Goal: Information Seeking & Learning: Learn about a topic

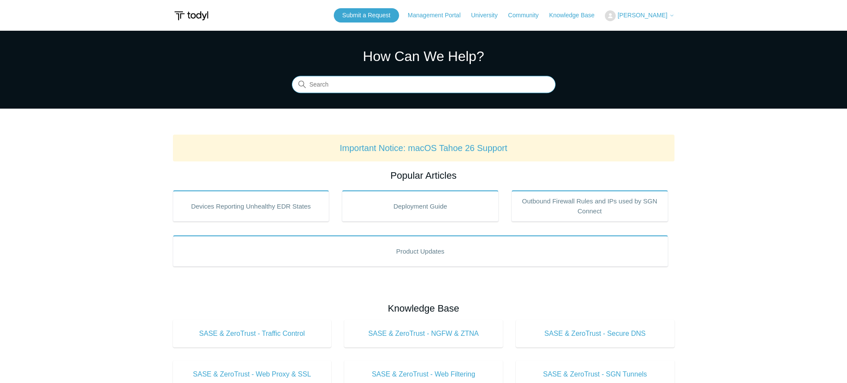
click at [356, 87] on input "Search" at bounding box center [424, 84] width 264 height 17
click at [356, 90] on input "Search" at bounding box center [424, 84] width 264 height 17
type input "reports"
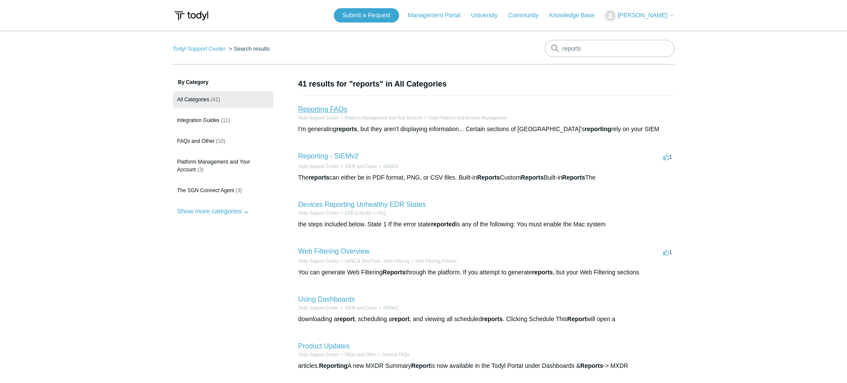
click at [319, 112] on link "Reporting FAQs" at bounding box center [322, 109] width 49 height 7
click at [327, 112] on link "Reporting FAQs" at bounding box center [322, 109] width 49 height 7
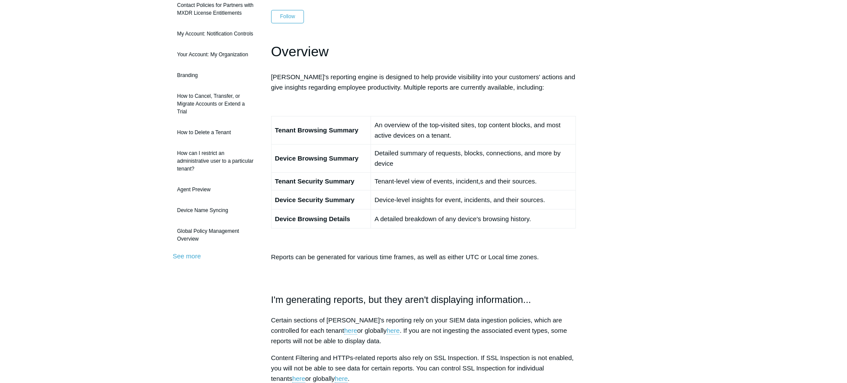
scroll to position [86, 0]
